Goal: Transaction & Acquisition: Download file/media

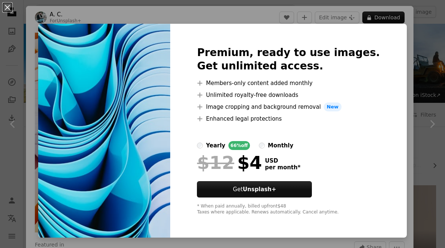
scroll to position [138, 0]
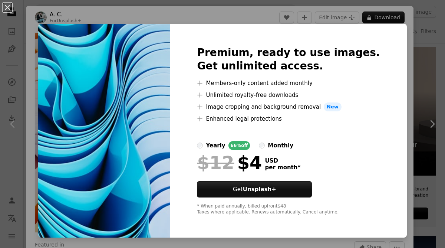
click at [158, 17] on div "An X shape Premium, ready to use images. Get unlimited access. A plus sign Memb…" at bounding box center [222, 124] width 445 height 248
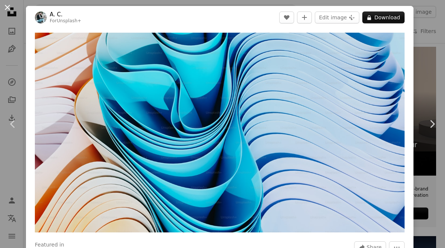
click at [9, 7] on button "An X shape" at bounding box center [7, 7] width 9 height 9
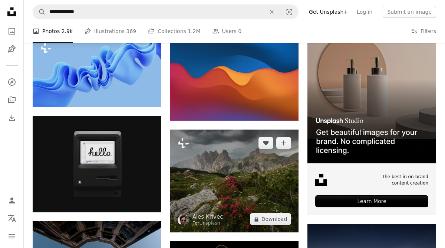
scroll to position [147, 0]
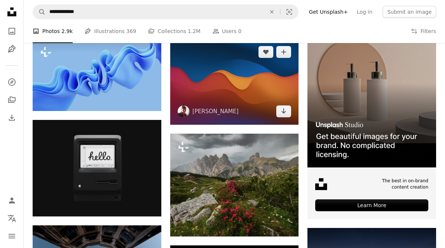
click at [236, 72] on img at bounding box center [234, 82] width 129 height 86
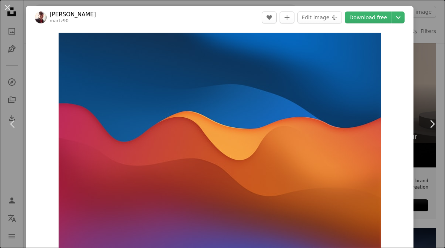
click at [236, 72] on img "Zoom in on this image" at bounding box center [220, 140] width 323 height 215
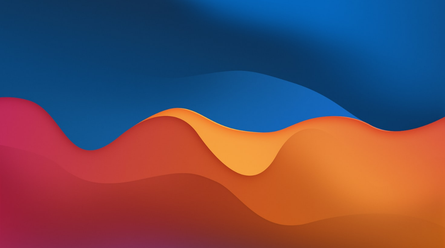
scroll to position [24, 0]
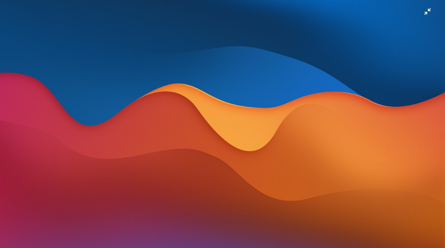
click at [426, 9] on img "Zoom out on this image" at bounding box center [223, 123] width 446 height 297
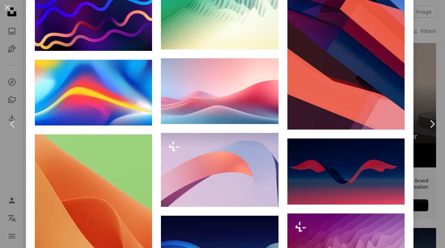
scroll to position [1126, 0]
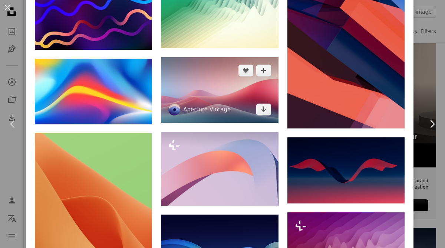
click at [236, 90] on img at bounding box center [219, 90] width 117 height 66
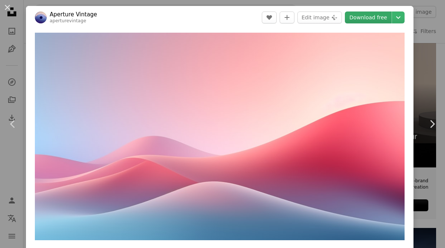
click at [390, 17] on link "Download free" at bounding box center [368, 18] width 47 height 12
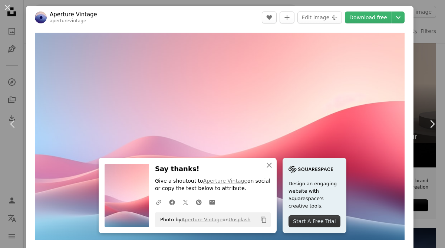
click at [433, 40] on div "An X shape Chevron left Chevron right An X shape Close Say thanks! Give a shout…" at bounding box center [222, 124] width 445 height 248
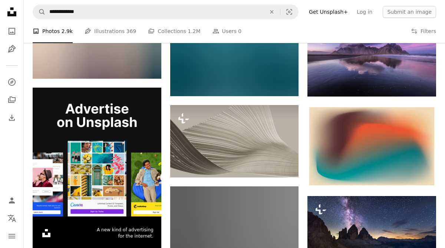
scroll to position [1054, 0]
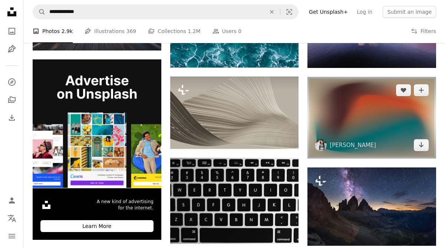
click at [355, 123] on img at bounding box center [372, 118] width 129 height 82
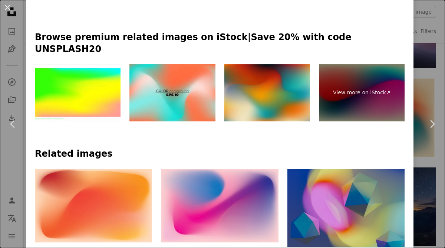
scroll to position [357, 0]
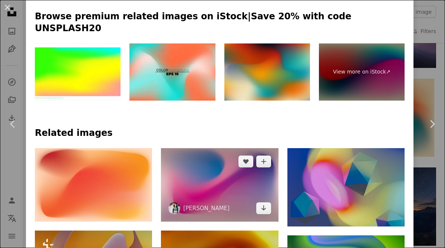
click at [233, 171] on img at bounding box center [219, 184] width 117 height 73
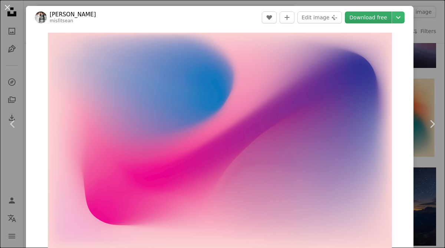
click at [370, 18] on link "Download free" at bounding box center [368, 18] width 47 height 12
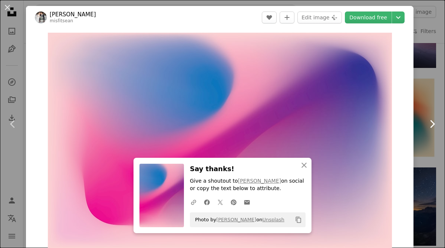
click at [428, 97] on link "Chevron right" at bounding box center [432, 123] width 26 height 71
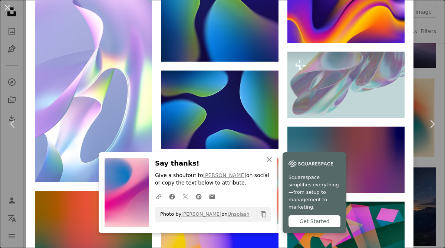
scroll to position [1600, 0]
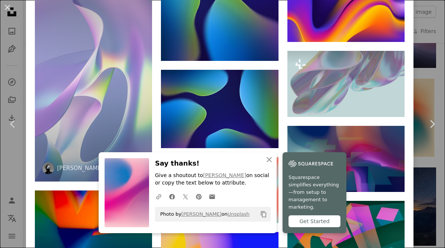
click at [117, 100] on img at bounding box center [93, 77] width 117 height 209
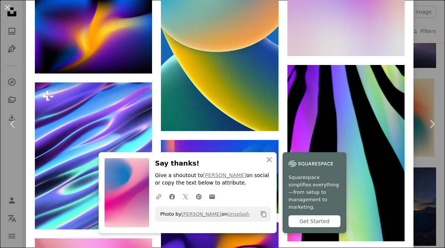
scroll to position [2896, 0]
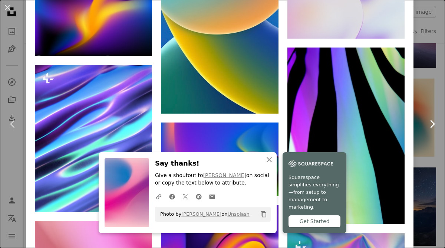
click at [433, 103] on link "Chevron right" at bounding box center [432, 123] width 26 height 71
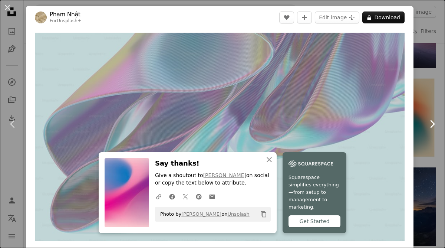
click at [429, 88] on link "Chevron right" at bounding box center [432, 123] width 26 height 71
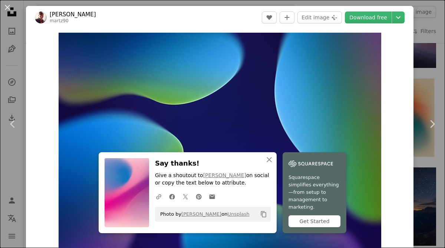
click at [436, 72] on div "An X shape Chevron left Chevron right An X shape Close Say thanks! Give a shout…" at bounding box center [222, 124] width 445 height 248
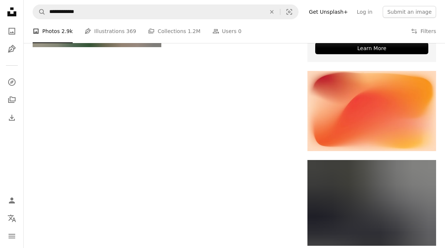
scroll to position [2156, 0]
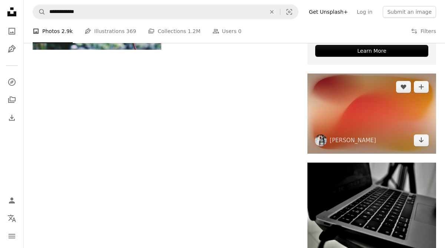
click at [369, 104] on img at bounding box center [372, 113] width 129 height 81
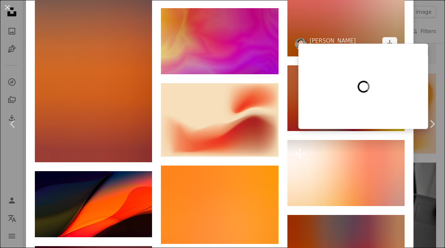
scroll to position [857, 0]
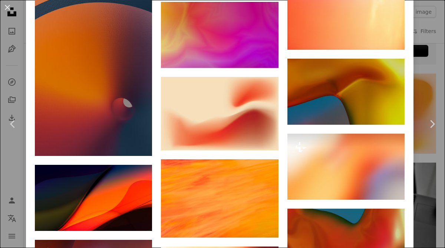
click at [436, 43] on div "An X shape Chevron left Chevron right [PERSON_NAME] misfitsean A heart A plus s…" at bounding box center [222, 124] width 445 height 248
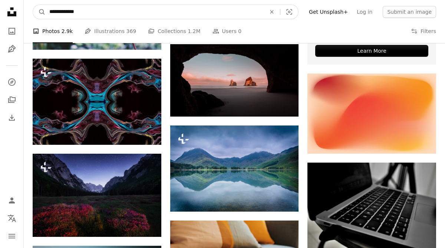
click at [109, 13] on input "**********" at bounding box center [155, 12] width 218 height 14
type input "**********"
click at [33, 5] on button "A magnifying glass" at bounding box center [39, 12] width 13 height 14
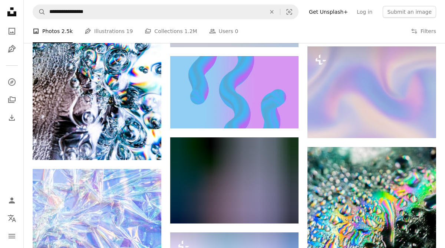
scroll to position [527, 0]
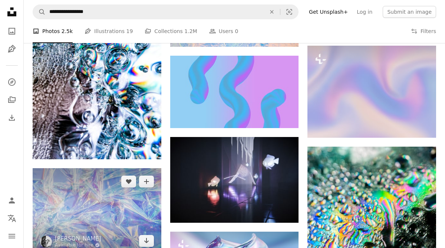
click at [91, 210] on img at bounding box center [97, 211] width 129 height 86
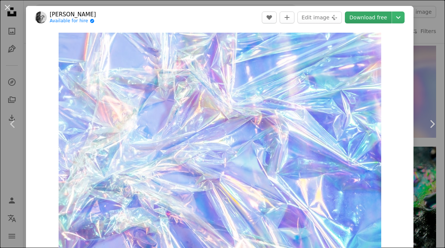
click at [382, 16] on link "Download free" at bounding box center [368, 18] width 47 height 12
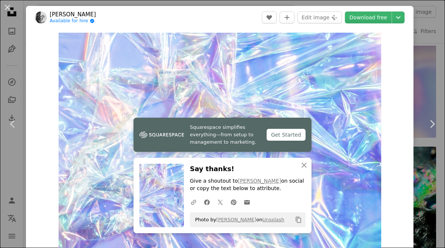
click at [425, 45] on div "An X shape Chevron left Chevron right Squarespace simplifies everything—from se…" at bounding box center [222, 124] width 445 height 248
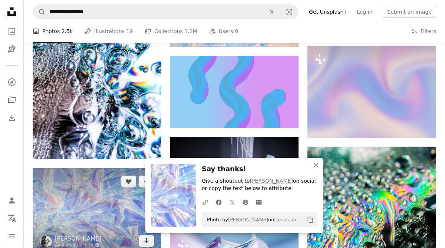
click at [109, 196] on img at bounding box center [97, 211] width 129 height 86
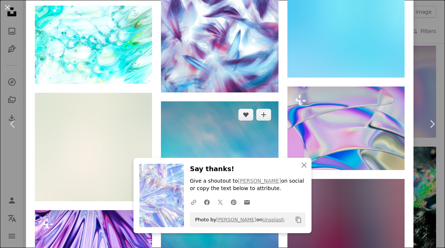
scroll to position [2009, 0]
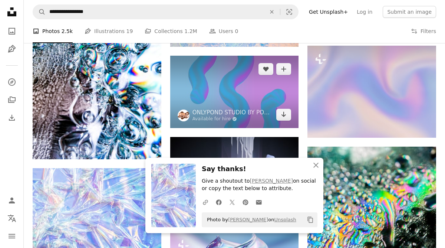
click at [243, 94] on img at bounding box center [234, 92] width 129 height 72
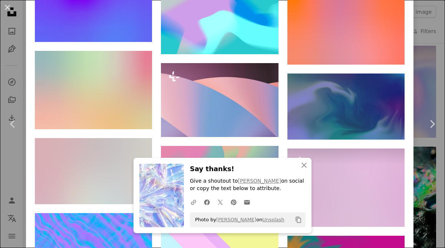
scroll to position [577, 0]
